Goal: Understand process/instructions: Learn how to perform a task or action

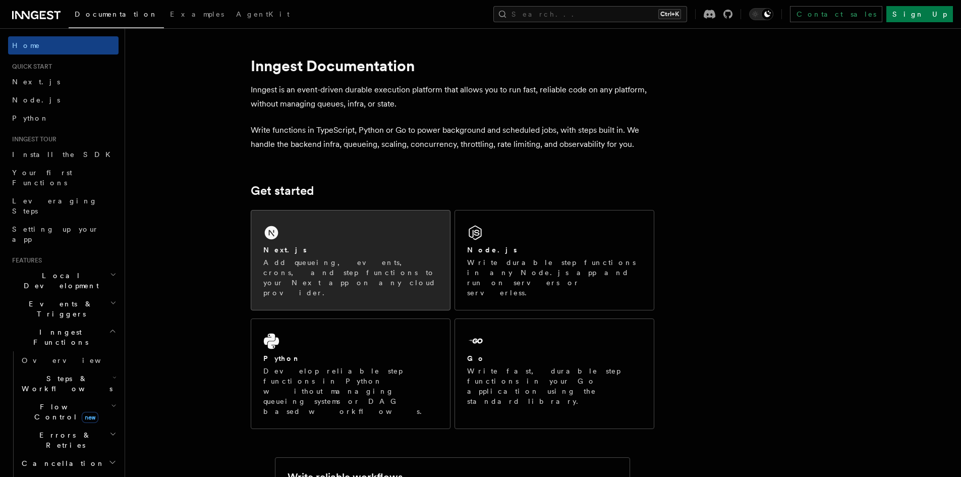
click at [384, 249] on div "Next.js" at bounding box center [350, 250] width 174 height 11
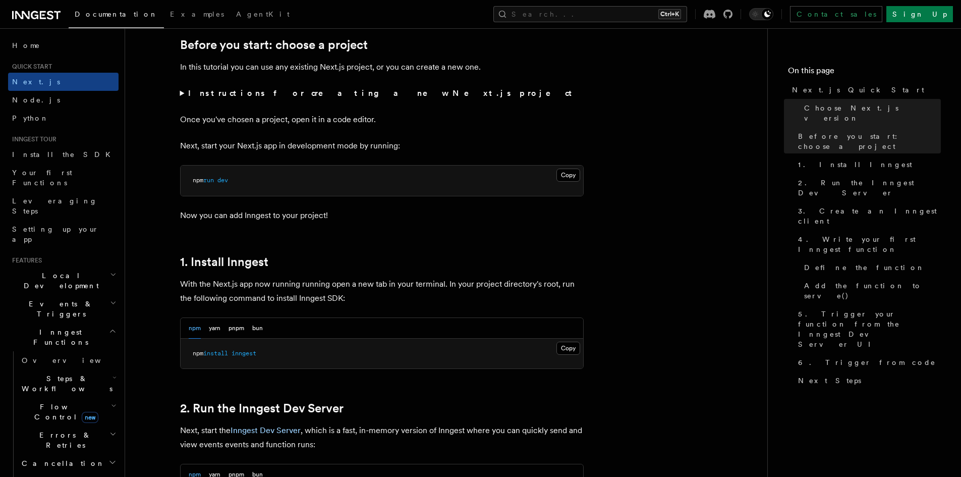
scroll to position [504, 0]
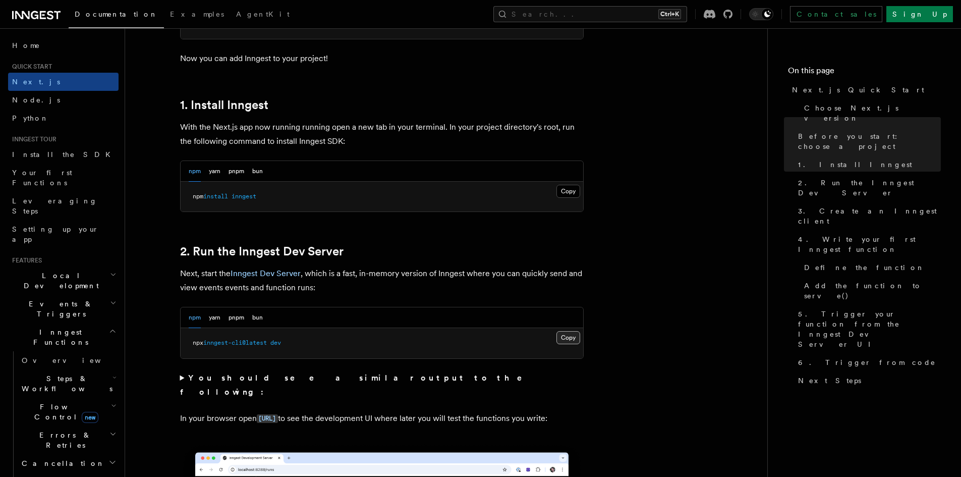
click at [574, 336] on button "Copy Copied" at bounding box center [568, 337] width 24 height 13
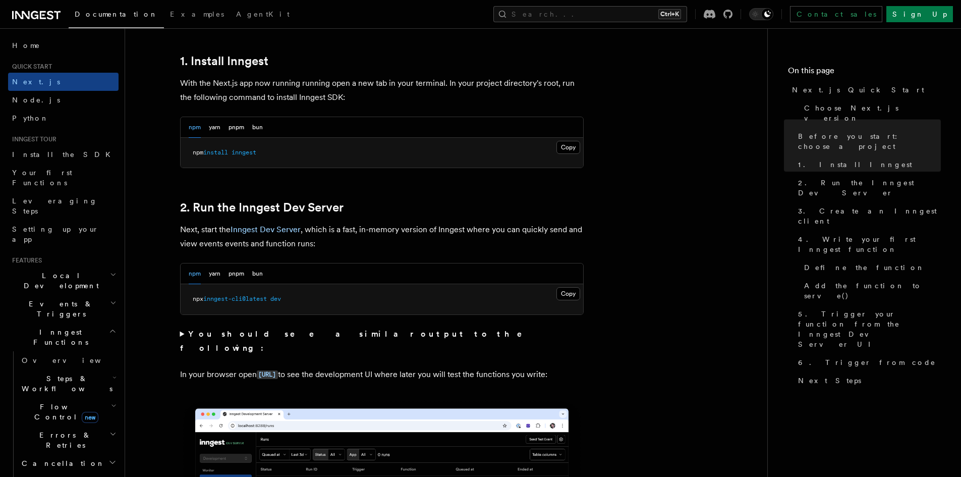
scroll to position [605, 0]
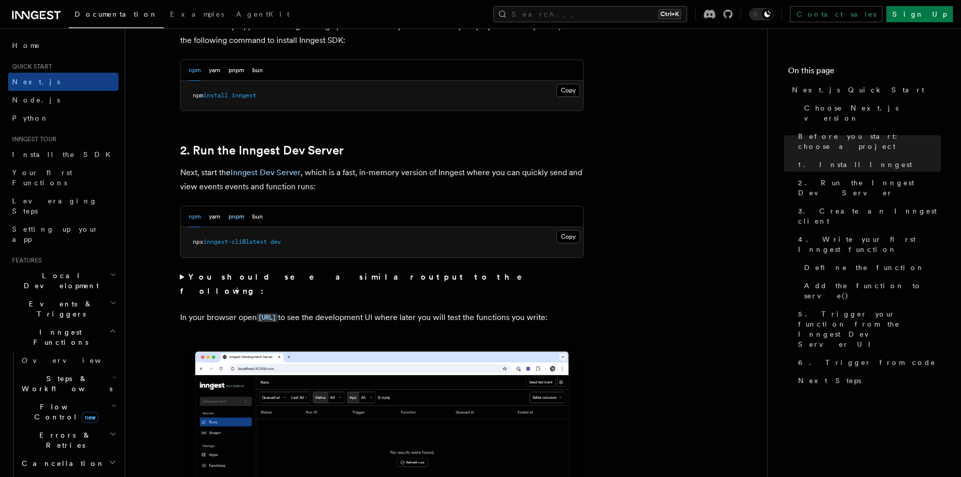
click at [238, 217] on button "pnpm" at bounding box center [236, 216] width 16 height 21
click at [564, 236] on button "Copy Copied" at bounding box center [568, 236] width 24 height 13
